Goal: Obtain resource: Download file/media

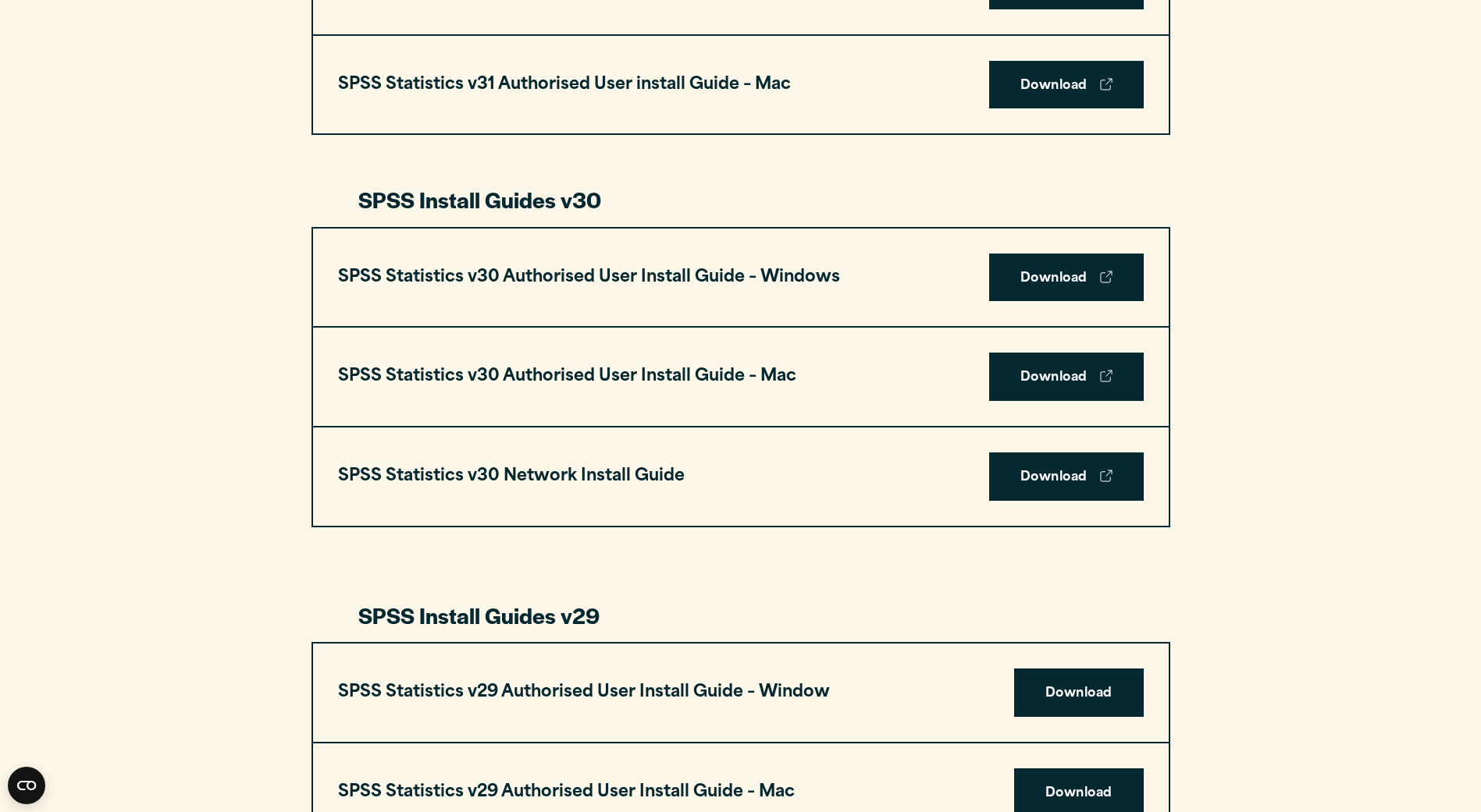
scroll to position [1171, 0]
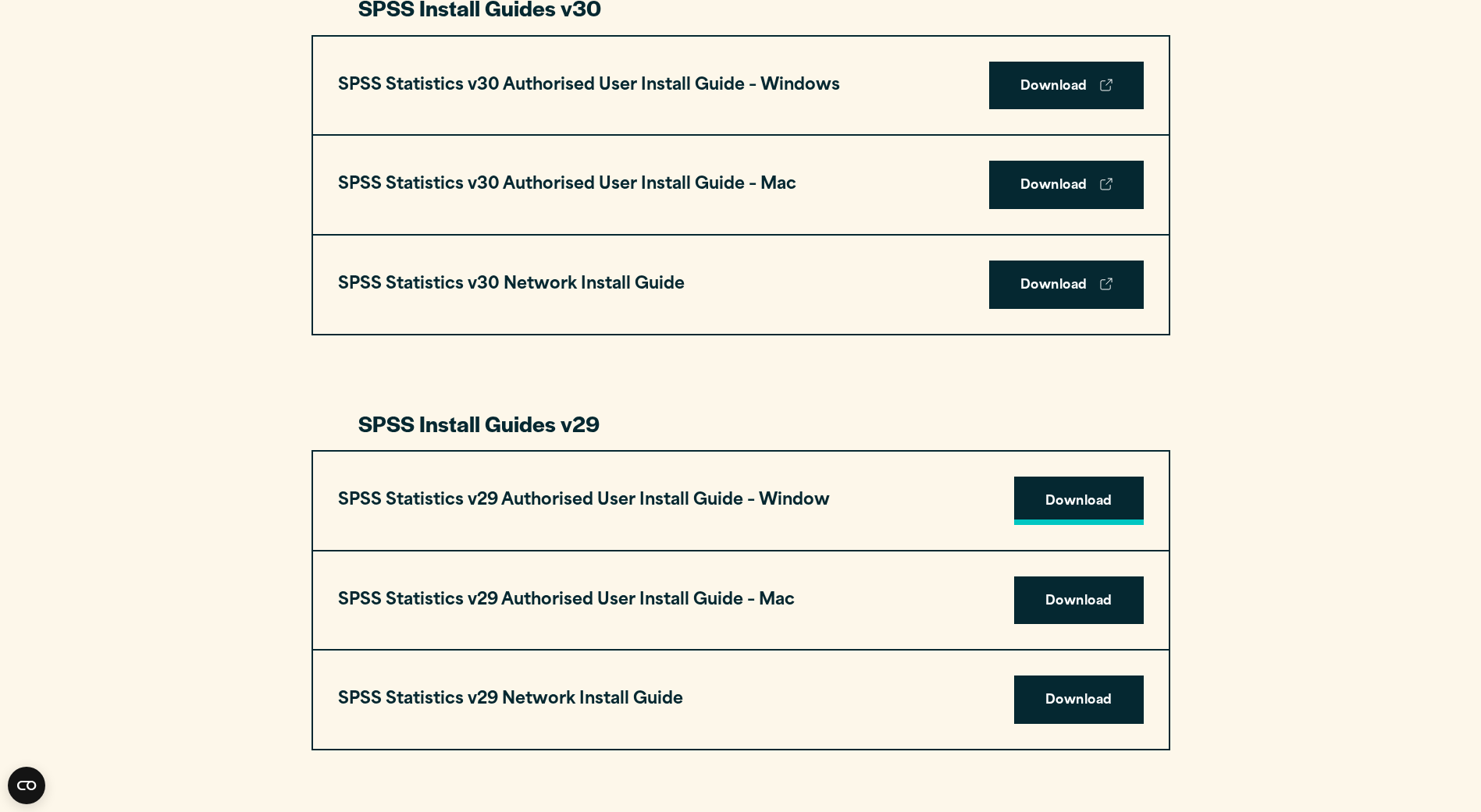
click at [1080, 506] on link "Download" at bounding box center [1078, 501] width 129 height 48
